Goal: Answer question/provide support: Share content

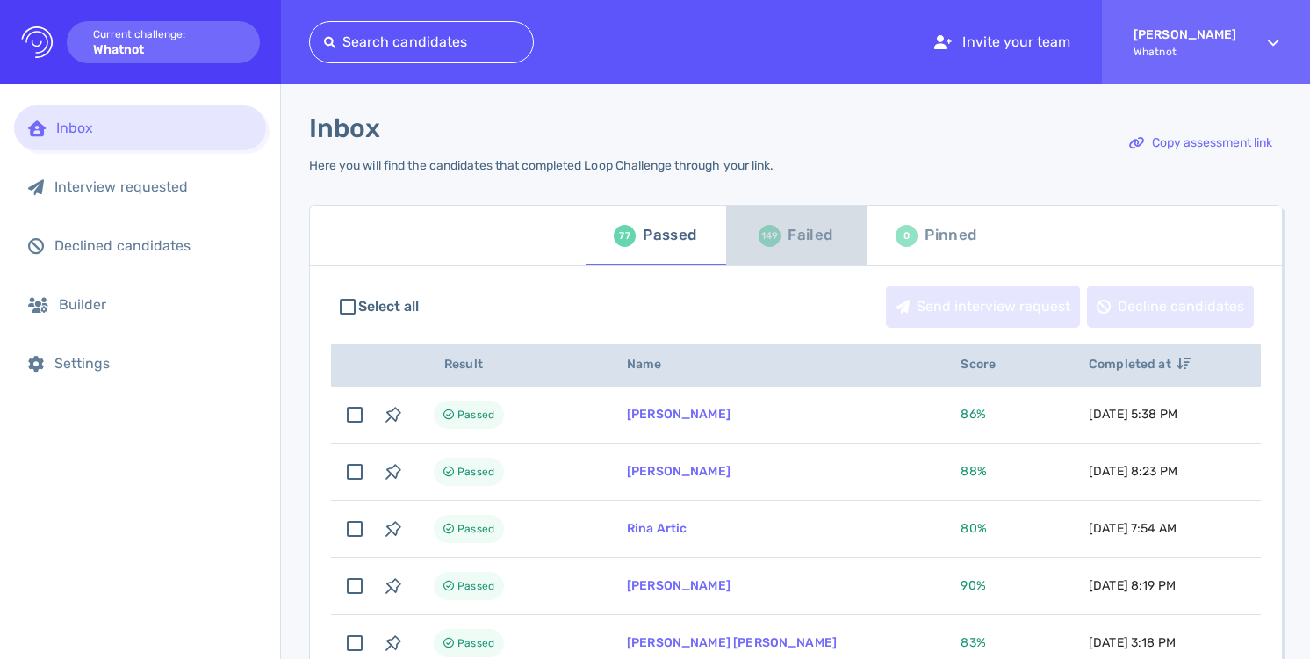
click at [776, 251] on div "149 Failed" at bounding box center [796, 235] width 74 height 49
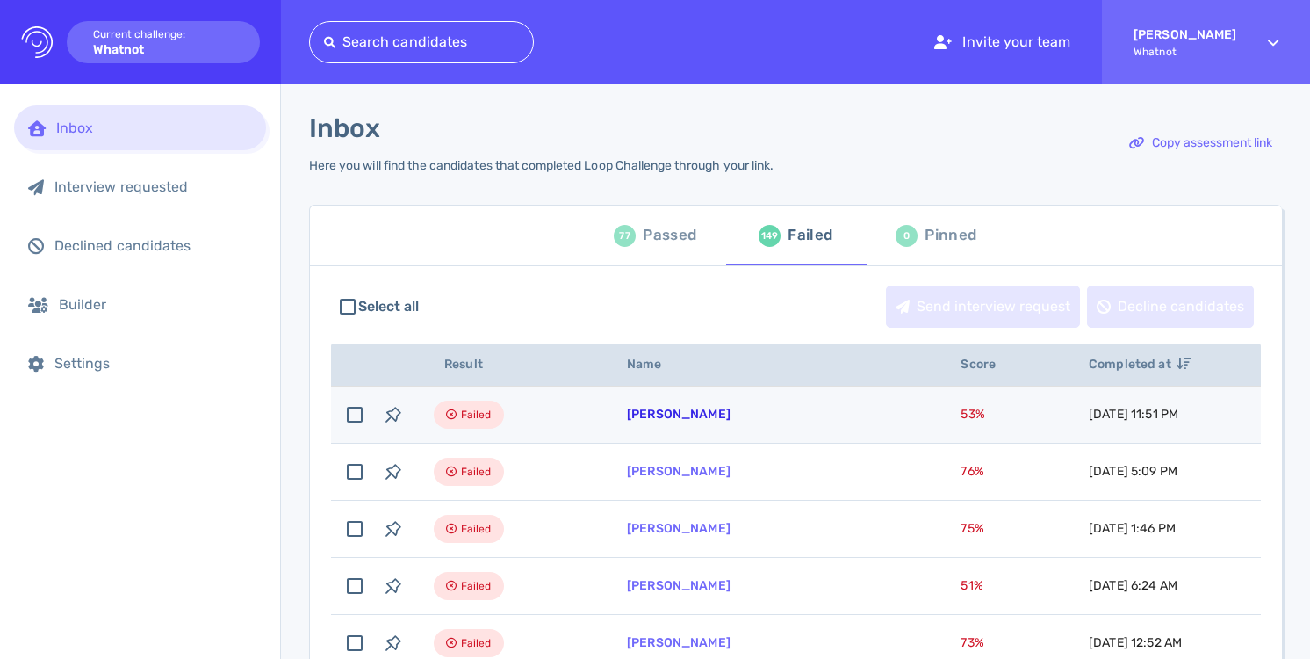
click at [711, 409] on link "[PERSON_NAME]" at bounding box center [679, 414] width 104 height 15
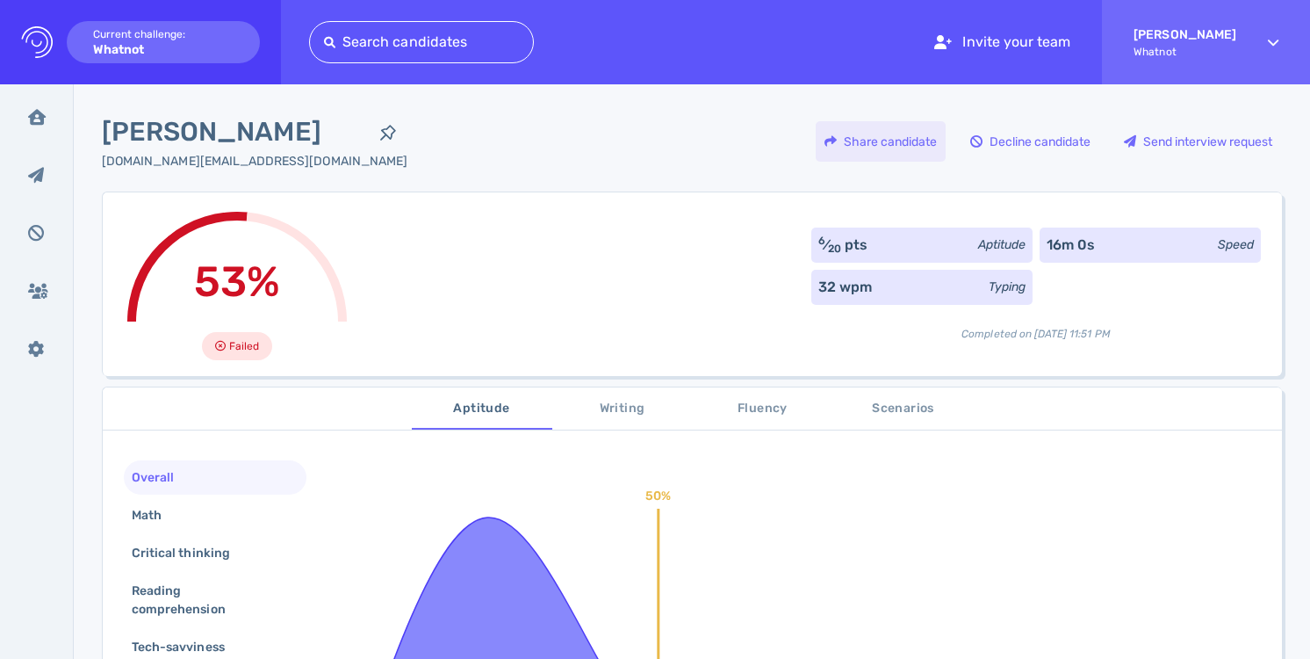
click at [908, 141] on div "Share candidate" at bounding box center [881, 141] width 130 height 40
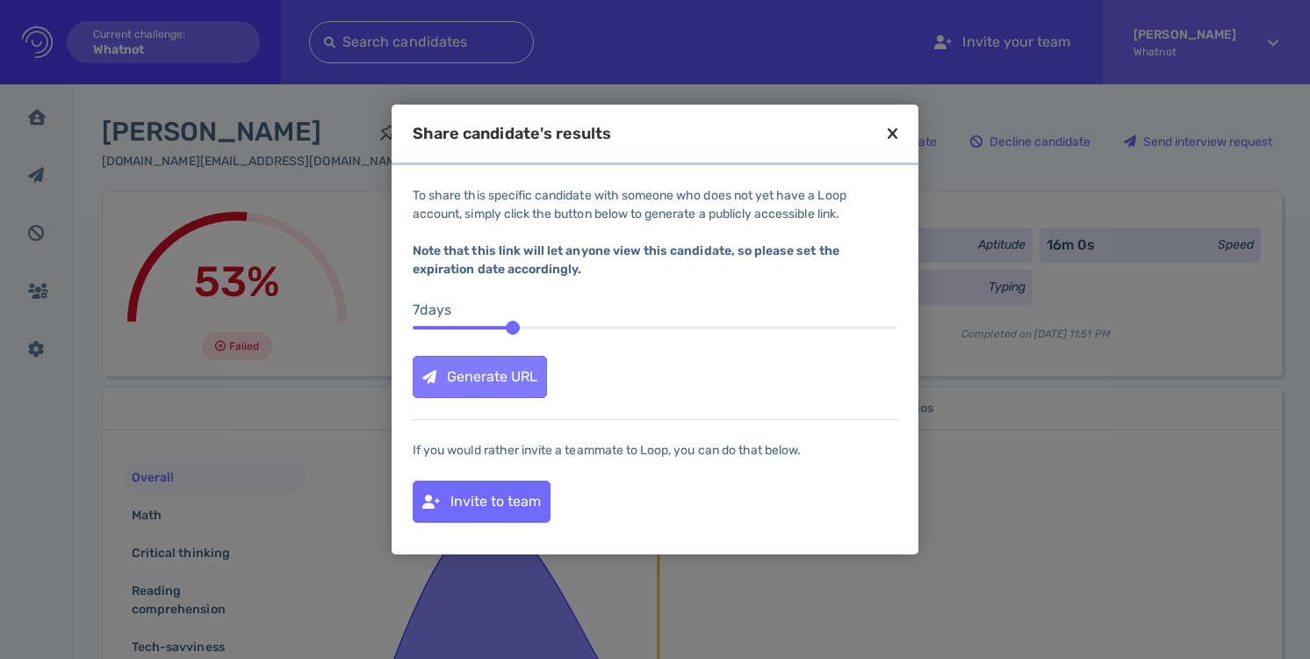
click at [520, 379] on div "Generate URL" at bounding box center [480, 377] width 133 height 40
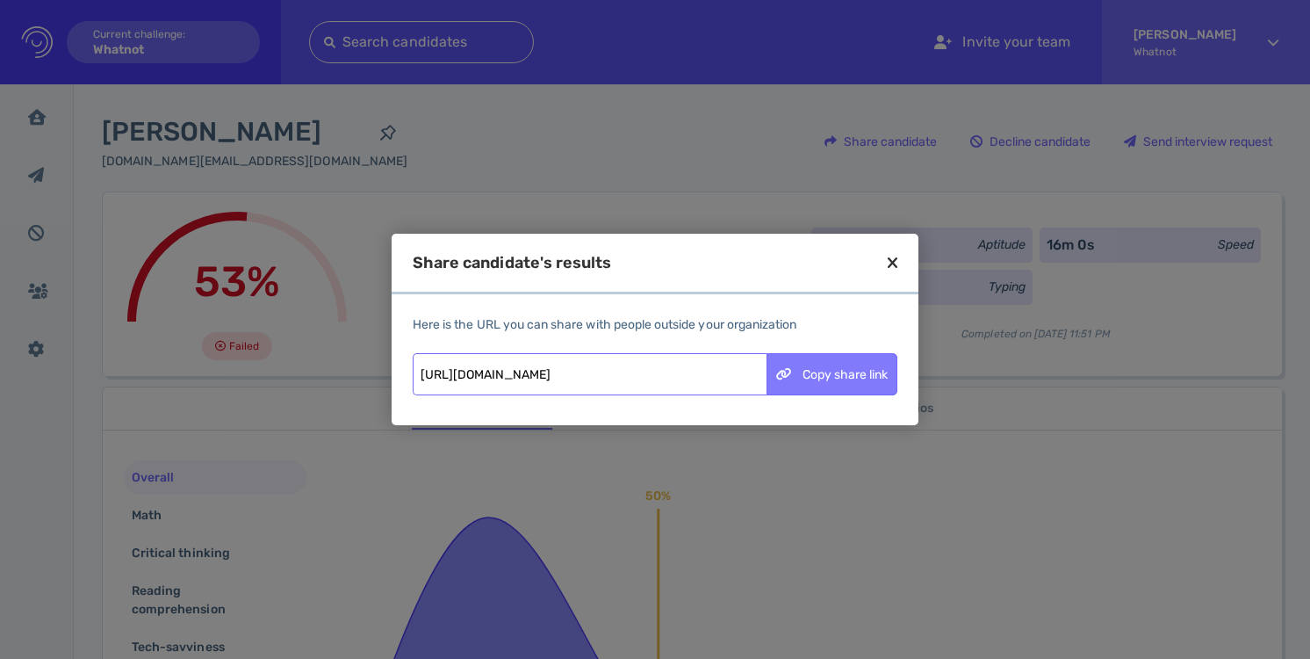
click at [827, 386] on div "Copy share link" at bounding box center [832, 374] width 129 height 40
click at [894, 259] on icon at bounding box center [893, 263] width 10 height 16
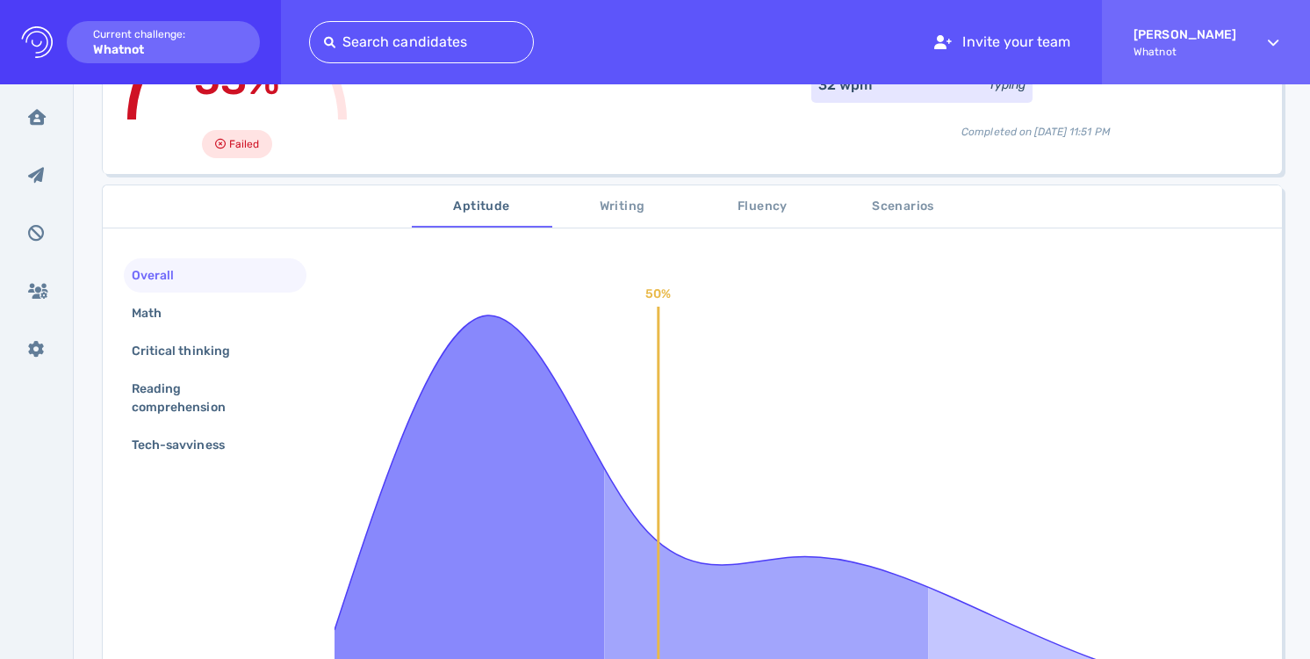
scroll to position [345, 0]
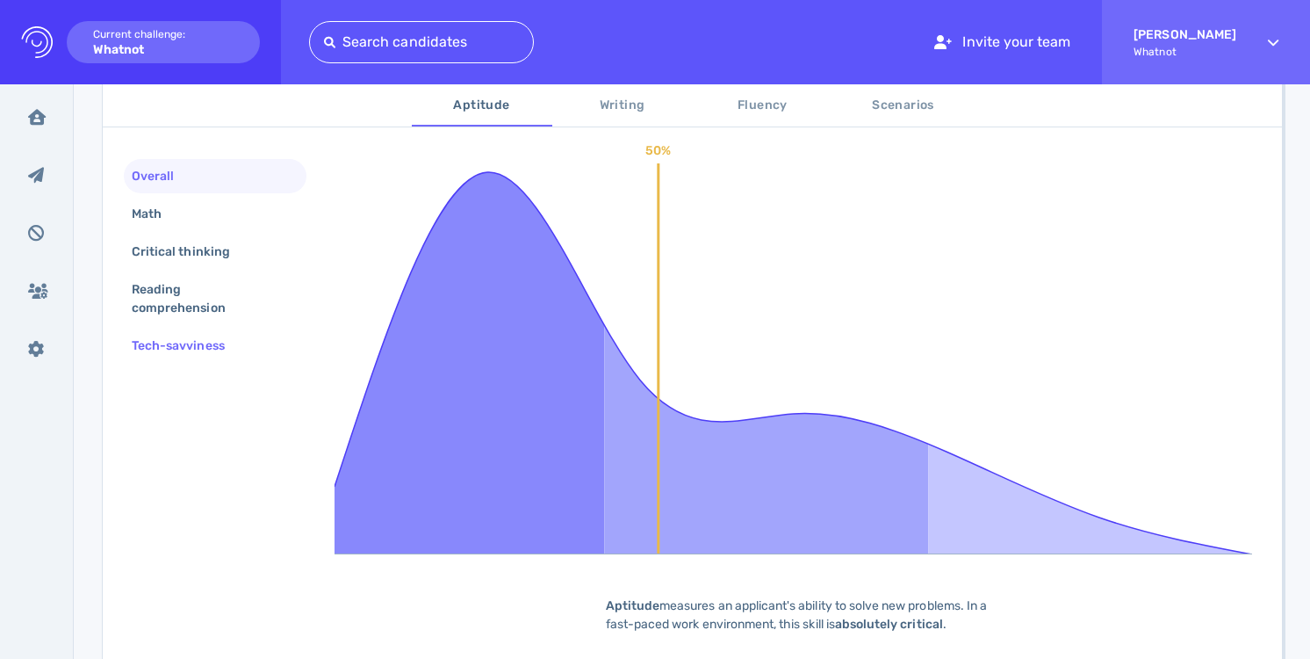
click at [217, 348] on div "Tech-savviness" at bounding box center [187, 345] width 118 height 25
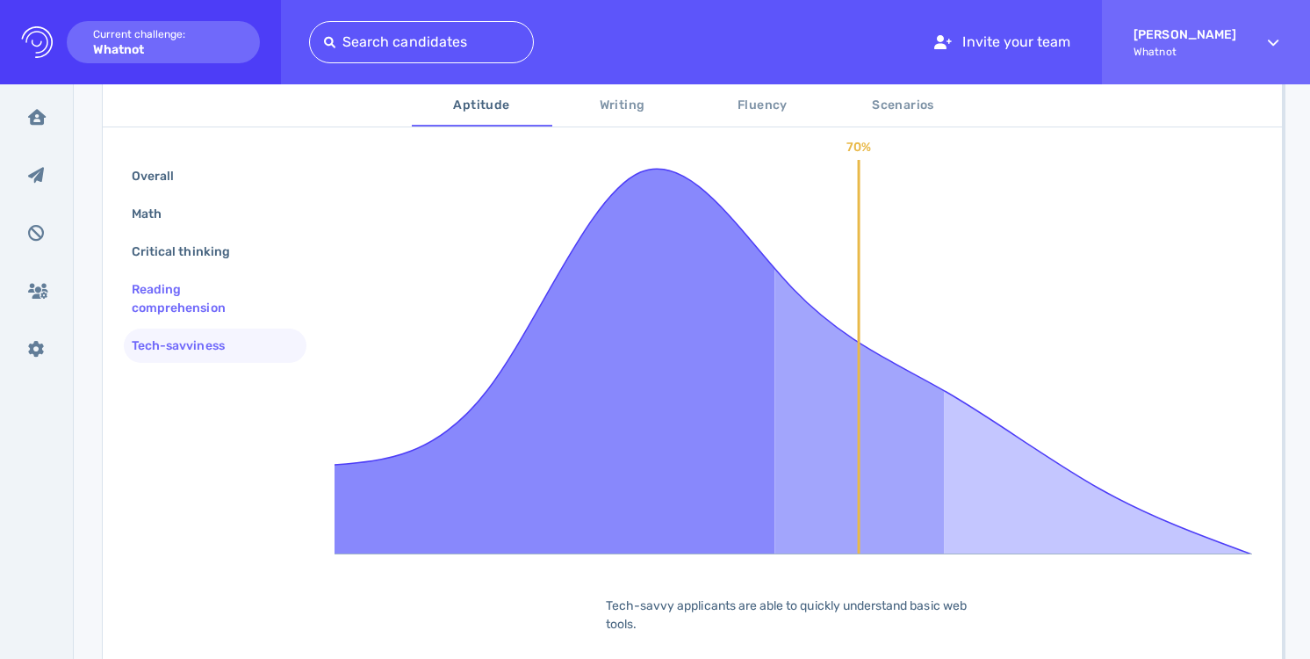
click at [209, 314] on div "Reading comprehension" at bounding box center [208, 299] width 160 height 44
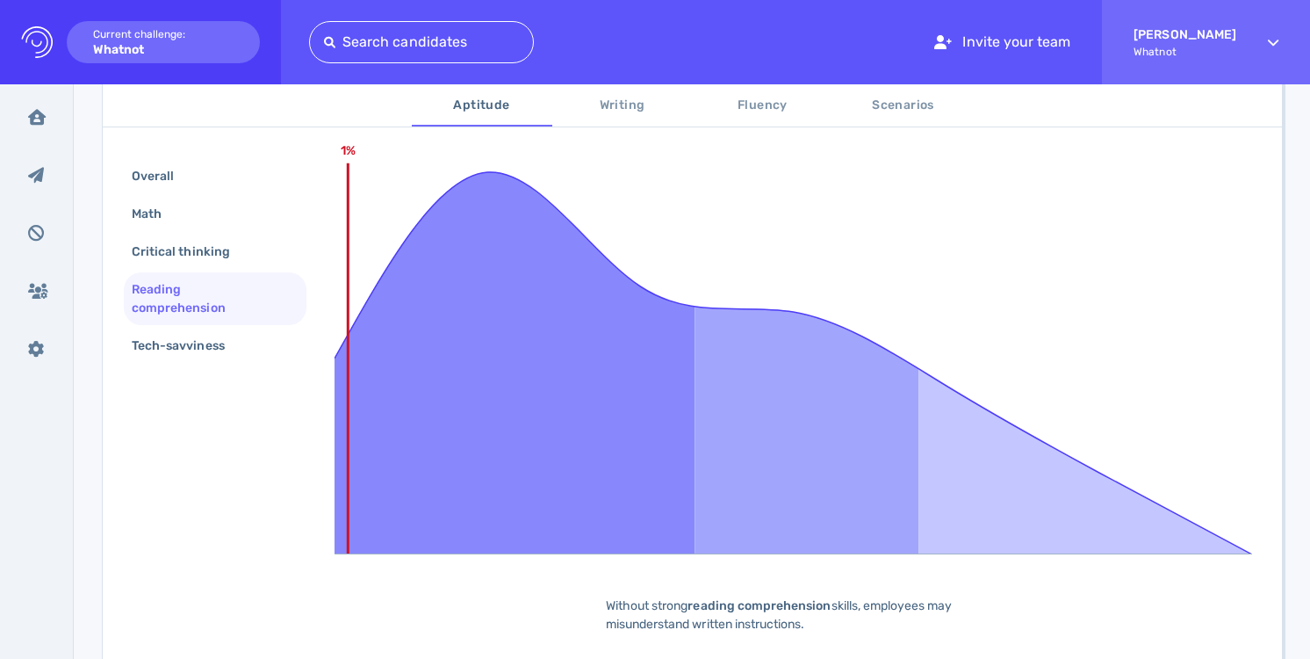
click at [203, 271] on div "Overall Math Critical thinking Reading comprehension Tech-savviness" at bounding box center [215, 262] width 183 height 207
click at [199, 252] on div "Critical thinking" at bounding box center [189, 251] width 123 height 25
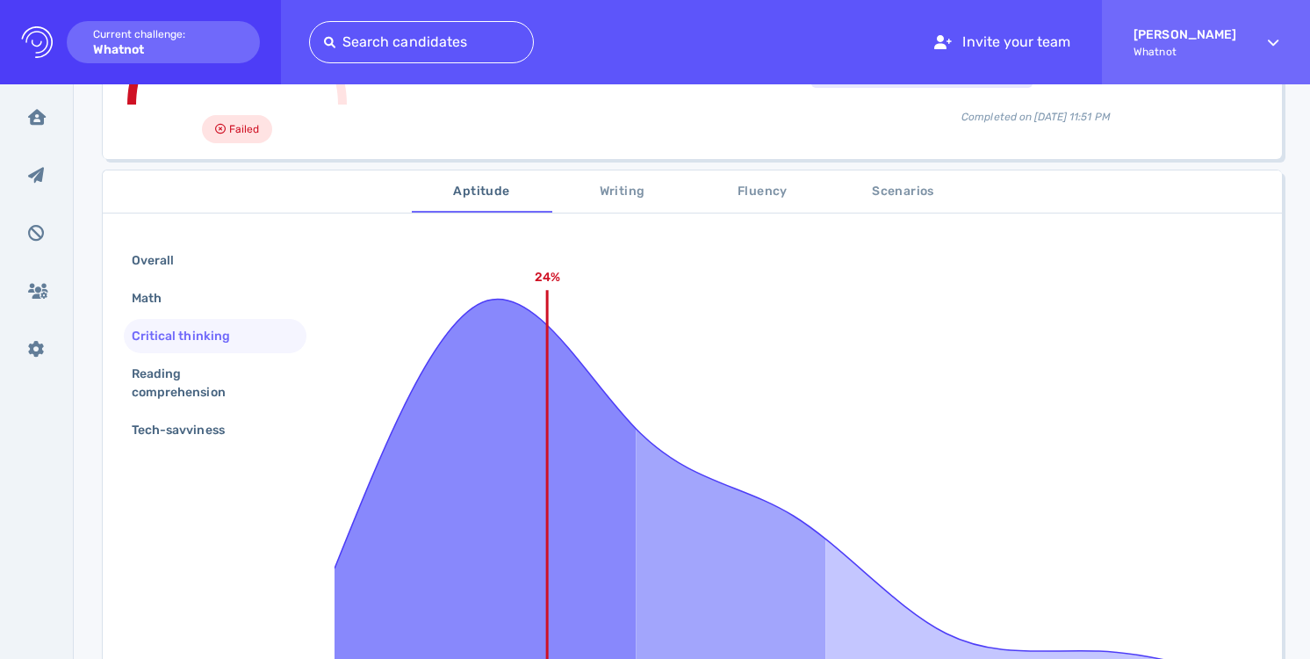
scroll to position [0, 0]
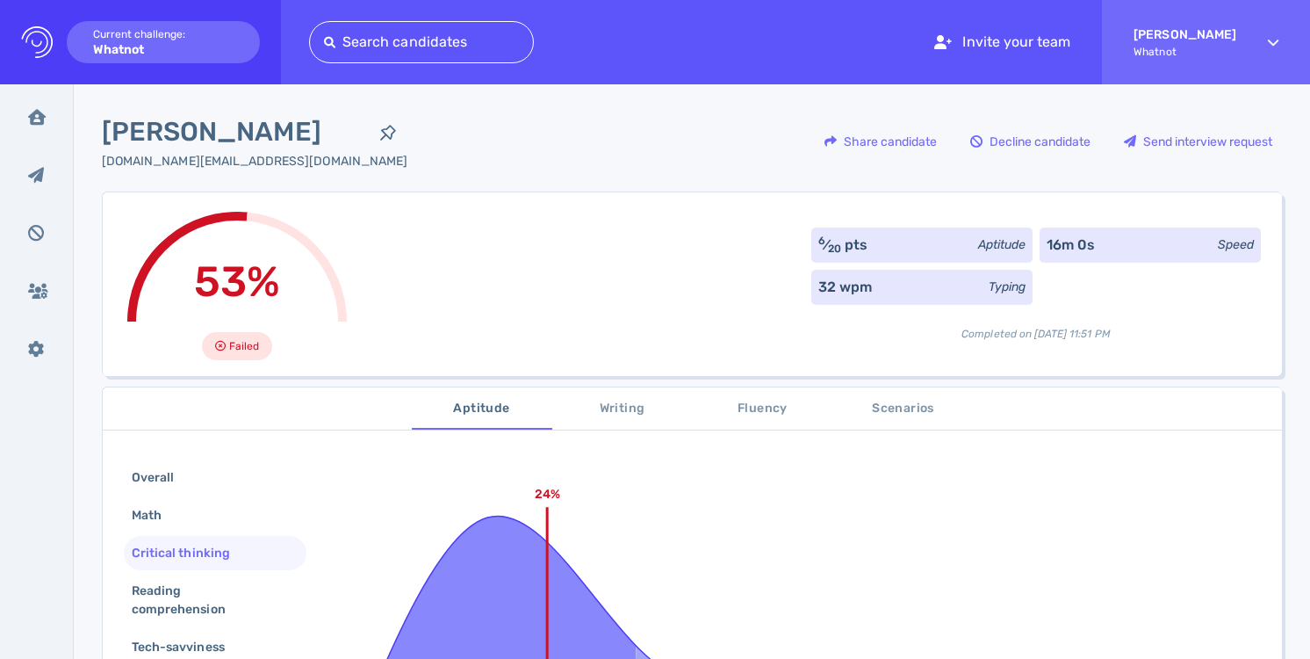
click at [607, 409] on span "Writing" at bounding box center [622, 409] width 119 height 22
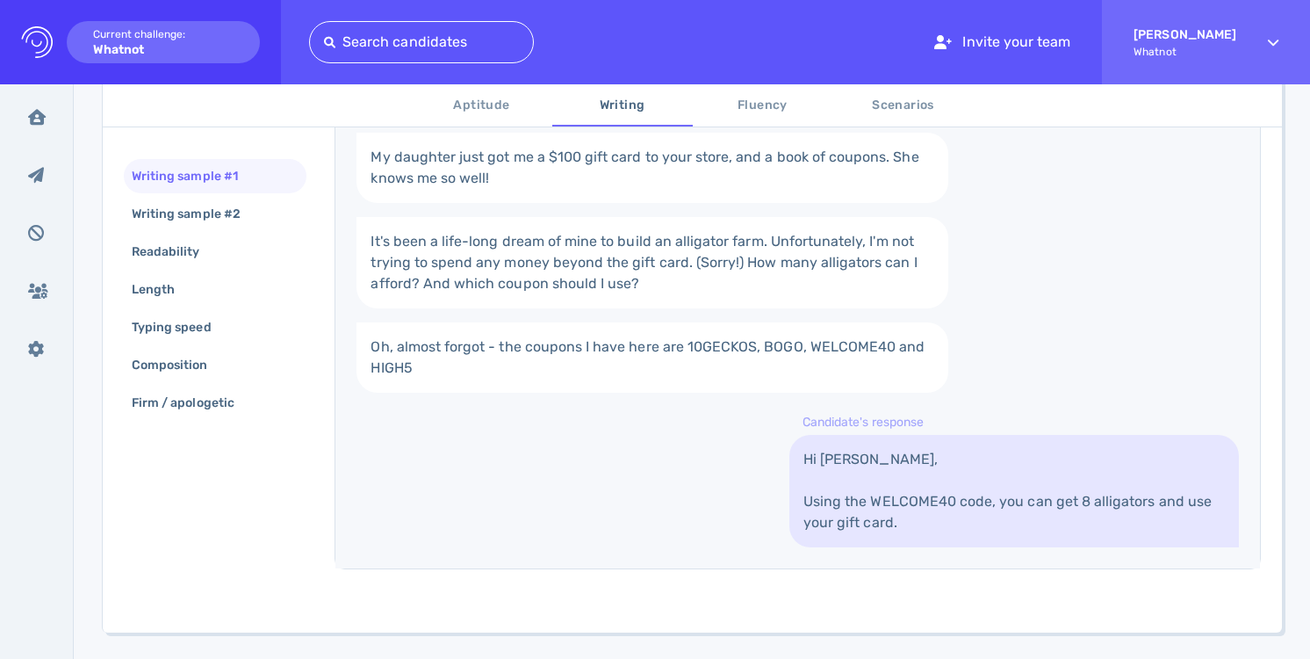
scroll to position [432, 0]
click at [262, 220] on div "Writing sample #2" at bounding box center [215, 214] width 183 height 34
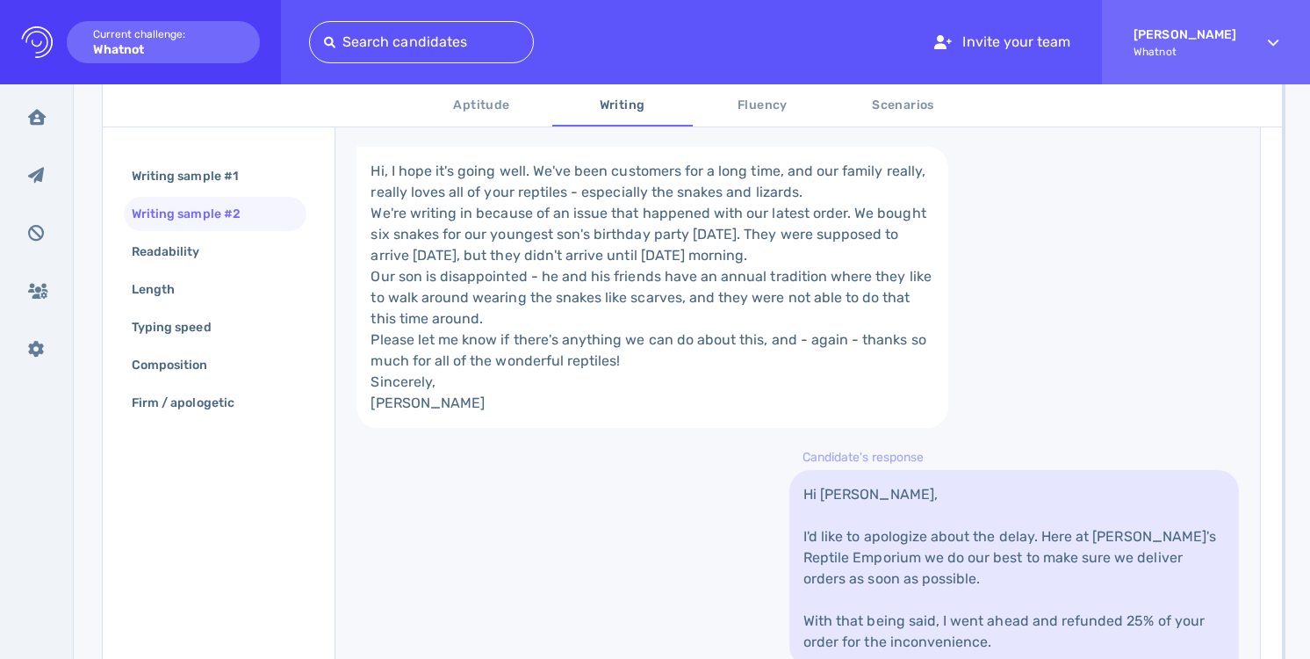
scroll to position [192, 0]
